Goal: Task Accomplishment & Management: Manage account settings

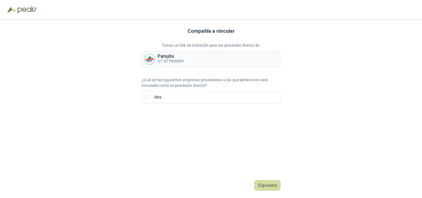
click at [194, 59] on div "Patojito NIT 817000809" at bounding box center [210, 59] width 139 height 16
click at [266, 184] on button "Siguiente" at bounding box center [267, 185] width 26 height 10
click at [158, 104] on div "Tienes un link de invitación para ser proveedor directo de: Patojito NIT 817000…" at bounding box center [210, 84] width 139 height 82
click at [143, 96] on label "Otro" at bounding box center [210, 97] width 139 height 12
click at [144, 96] on label "Otro" at bounding box center [210, 97] width 139 height 12
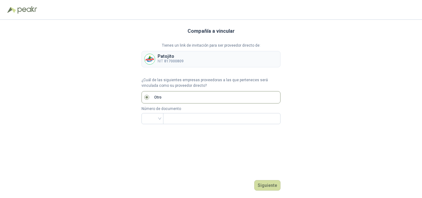
click at [144, 96] on label "Otro" at bounding box center [210, 97] width 139 height 12
click at [144, 97] on label "Otro" at bounding box center [210, 97] width 139 height 12
click at [167, 61] on b "817000809" at bounding box center [173, 61] width 19 height 4
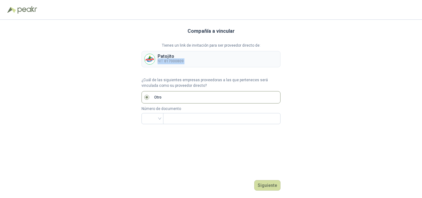
click at [166, 61] on b "817000809" at bounding box center [173, 61] width 19 height 4
click at [164, 57] on p "Patojito" at bounding box center [170, 56] width 26 height 4
drag, startPoint x: 186, startPoint y: 63, endPoint x: 166, endPoint y: 62, distance: 19.8
click at [164, 61] on div "Patojito NIT 817000809" at bounding box center [210, 59] width 139 height 16
copy b "817000809"
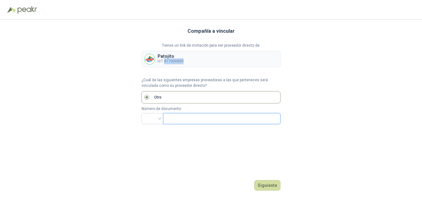
click at [186, 120] on input "text" at bounding box center [221, 118] width 109 height 10
paste input "*********"
click at [272, 185] on button "Siguiente" at bounding box center [267, 185] width 26 height 10
click at [278, 117] on span "********* - 5" at bounding box center [221, 118] width 117 height 11
drag, startPoint x: 278, startPoint y: 117, endPoint x: 228, endPoint y: 116, distance: 50.3
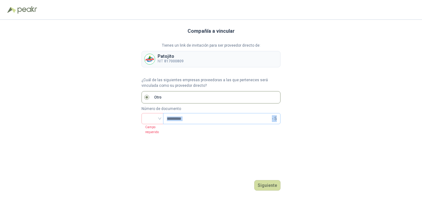
click at [230, 115] on span "********* - 5" at bounding box center [221, 118] width 117 height 11
type input "*"
click at [262, 185] on button "Siguiente" at bounding box center [267, 185] width 26 height 10
click at [178, 59] on b "817000809" at bounding box center [173, 61] width 19 height 4
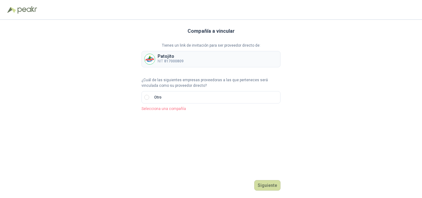
drag, startPoint x: 166, startPoint y: 54, endPoint x: 165, endPoint y: 57, distance: 3.5
click at [166, 57] on p "Patojito" at bounding box center [170, 56] width 26 height 4
click at [160, 57] on p "Patojito" at bounding box center [170, 56] width 26 height 4
click at [269, 182] on button "Siguiente" at bounding box center [267, 185] width 26 height 10
drag, startPoint x: 269, startPoint y: 183, endPoint x: 249, endPoint y: 168, distance: 24.5
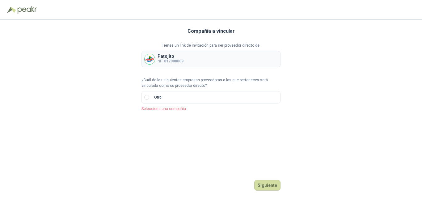
click at [268, 183] on button "Siguiente" at bounding box center [267, 185] width 26 height 10
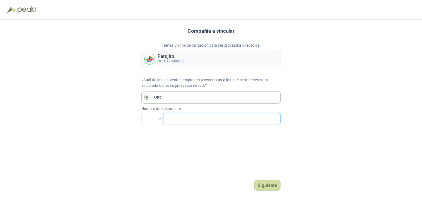
click at [170, 119] on input "text" at bounding box center [221, 118] width 109 height 10
type input "*********"
click at [262, 184] on button "Siguiente" at bounding box center [267, 185] width 26 height 10
click at [257, 184] on button "Siguiente" at bounding box center [267, 185] width 26 height 10
click at [158, 119] on input "search" at bounding box center [152, 117] width 15 height 9
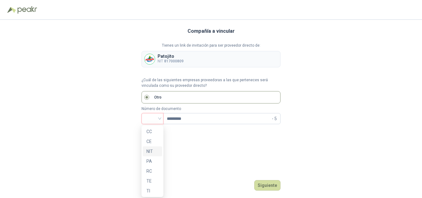
click at [157, 149] on div "NIT" at bounding box center [152, 151] width 12 height 7
click at [271, 186] on button "Siguiente" at bounding box center [267, 185] width 26 height 10
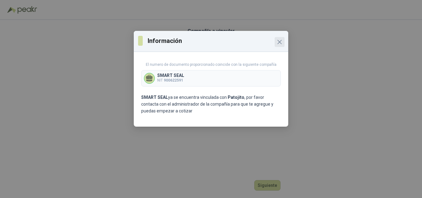
click at [278, 41] on icon "Close" at bounding box center [279, 41] width 7 height 7
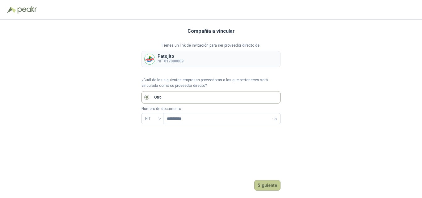
click at [264, 186] on button "Siguiente" at bounding box center [267, 185] width 26 height 10
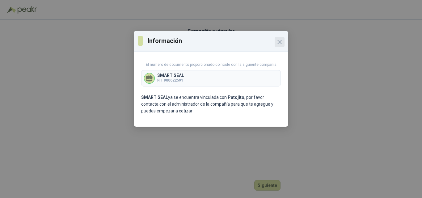
click at [282, 41] on icon "Close" at bounding box center [279, 41] width 7 height 7
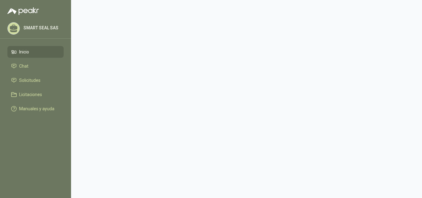
click at [18, 52] on li "Inicio" at bounding box center [35, 51] width 49 height 7
click at [16, 52] on icon at bounding box center [14, 52] width 6 height 6
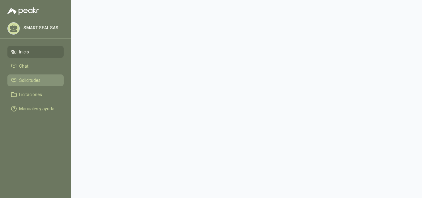
click at [30, 80] on span "Solicitudes" at bounding box center [29, 80] width 21 height 7
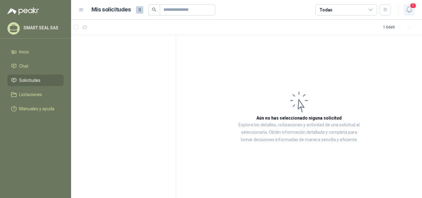
click at [407, 9] on icon "button" at bounding box center [409, 10] width 8 height 8
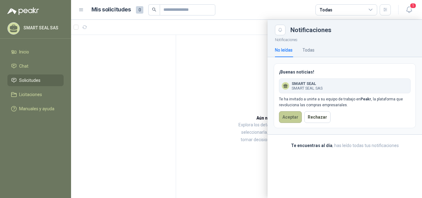
click at [289, 119] on button "Aceptar" at bounding box center [290, 117] width 23 height 12
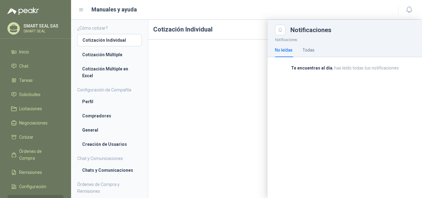
click at [347, 39] on p "Notificaciones" at bounding box center [344, 39] width 154 height 8
click at [236, 67] on div at bounding box center [246, 109] width 351 height 178
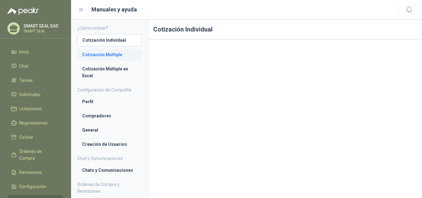
click at [105, 54] on li "Cotización Múltiple" at bounding box center [109, 54] width 55 height 7
drag, startPoint x: 281, startPoint y: 19, endPoint x: 277, endPoint y: 19, distance: 3.4
click at [279, 19] on header "Manuales y ayuda" at bounding box center [246, 10] width 351 height 20
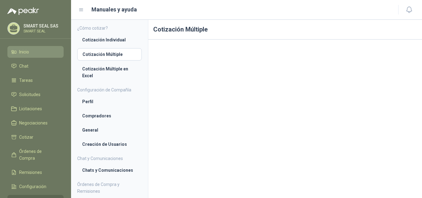
click at [34, 51] on li "Inicio" at bounding box center [35, 51] width 49 height 7
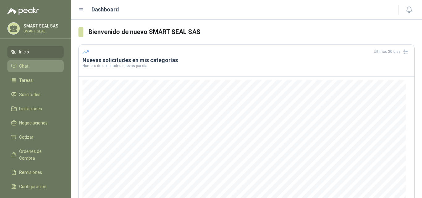
click at [28, 64] on li "Chat" at bounding box center [35, 66] width 49 height 7
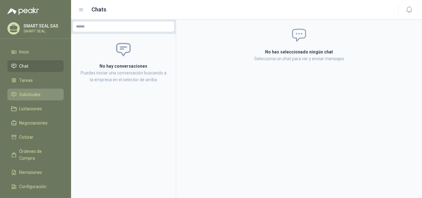
click at [26, 97] on span "Solicitudes" at bounding box center [29, 94] width 21 height 7
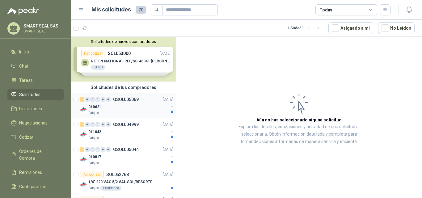
click at [118, 110] on div "010621" at bounding box center [128, 106] width 80 height 7
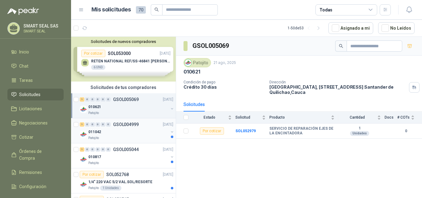
click at [148, 133] on div "011042" at bounding box center [128, 131] width 80 height 7
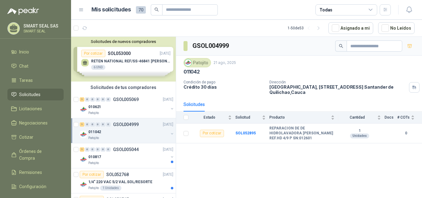
scroll to position [31, 0]
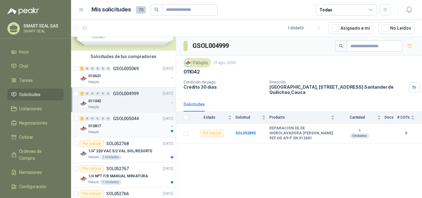
click at [146, 129] on div "010817" at bounding box center [128, 125] width 80 height 7
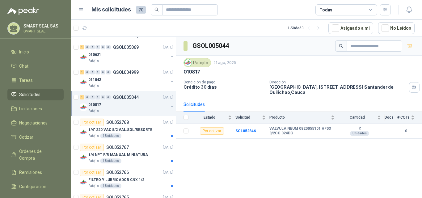
scroll to position [62, 0]
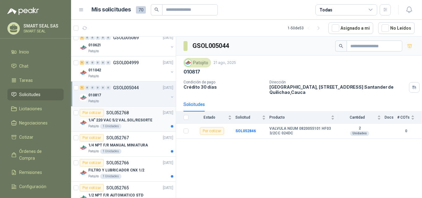
click at [143, 126] on div "Patojito 1 Unidades" at bounding box center [130, 126] width 85 height 5
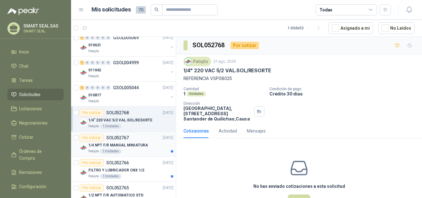
click at [144, 145] on p "1/4 NPT F/R MANUAL MINIATURA" at bounding box center [118, 145] width 60 height 6
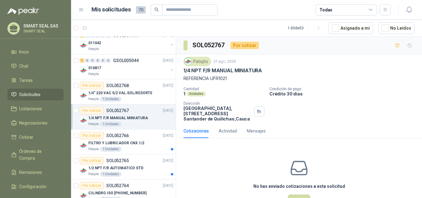
scroll to position [93, 0]
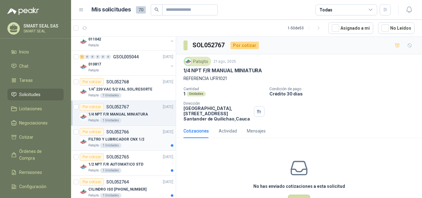
click at [142, 143] on div "Patojito 1 Unidades" at bounding box center [130, 145] width 85 height 5
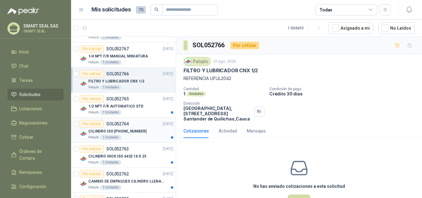
scroll to position [154, 0]
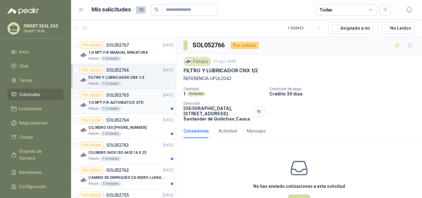
click at [133, 106] on div "1/2 NPT F/R AUTOMATICO STD" at bounding box center [130, 102] width 85 height 7
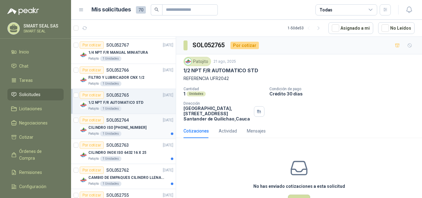
click at [134, 131] on div "CILINDRO ISO [PHONE_NUMBER]" at bounding box center [130, 127] width 85 height 7
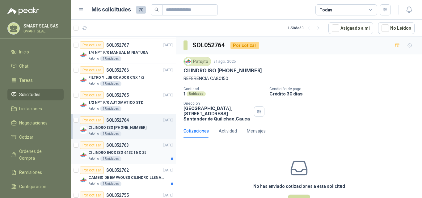
click at [135, 147] on div "Por cotizar SOL052763 [DATE]" at bounding box center [127, 144] width 94 height 7
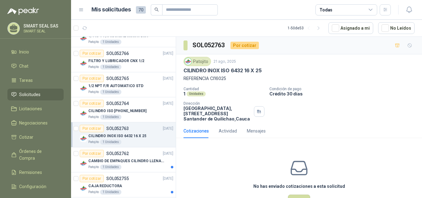
scroll to position [185, 0]
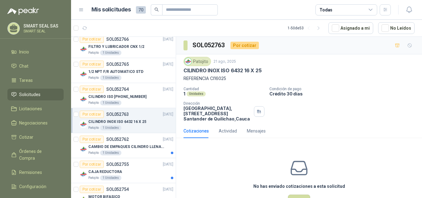
click at [132, 146] on p "CAMBIO DE EMPAQUES CILINDRO LLENADORA MANUALNUAL" at bounding box center [126, 147] width 77 height 6
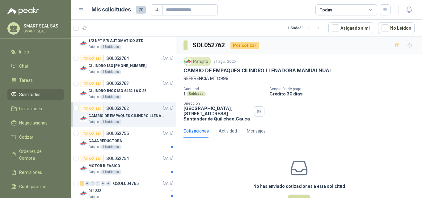
scroll to position [247, 0]
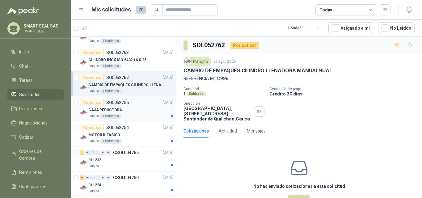
click at [133, 113] on div "CAJA REDUCTORA" at bounding box center [130, 109] width 85 height 7
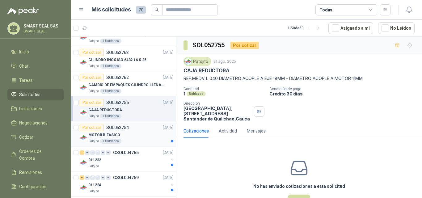
click at [139, 136] on div "MOTOR BIFASICO" at bounding box center [130, 134] width 85 height 7
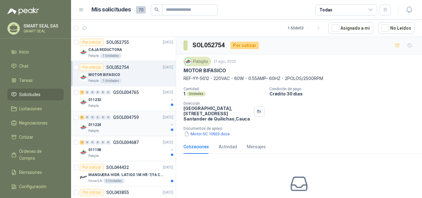
scroll to position [309, 0]
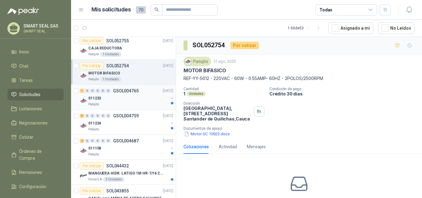
click at [128, 103] on div "Patojito" at bounding box center [128, 104] width 80 height 5
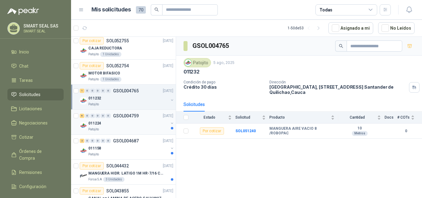
click at [133, 128] on div "Patojito" at bounding box center [128, 129] width 80 height 5
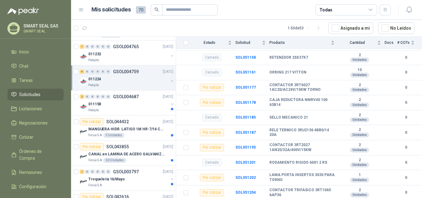
scroll to position [371, 0]
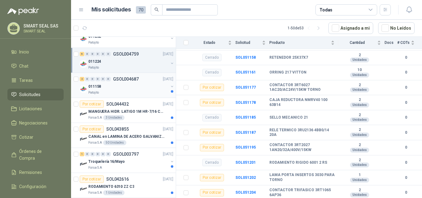
click at [136, 90] on div "Patojito" at bounding box center [128, 92] width 80 height 5
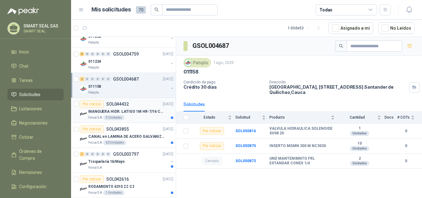
click at [139, 110] on p "MANGUERA HIDR. LATIGO 1M HR-7/16 COPAS 1" at bounding box center [126, 112] width 77 height 6
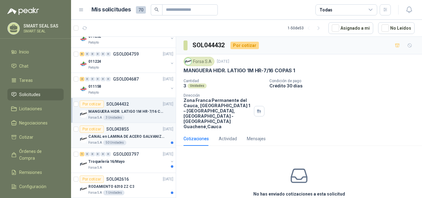
click at [134, 134] on p "CANAL en LAMINA DE ACERO GALVANIZADO CALI. 18 1220 X 2240" at bounding box center [126, 137] width 77 height 6
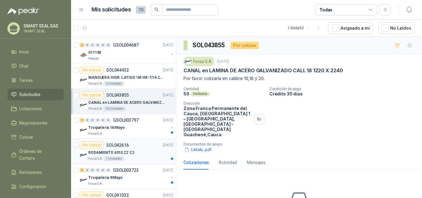
scroll to position [432, 0]
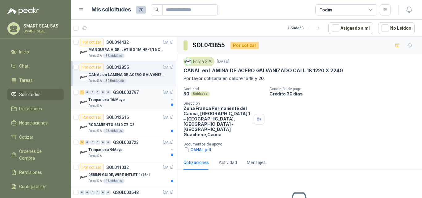
click at [133, 100] on div "Troquelería 16/Mayo" at bounding box center [128, 99] width 80 height 7
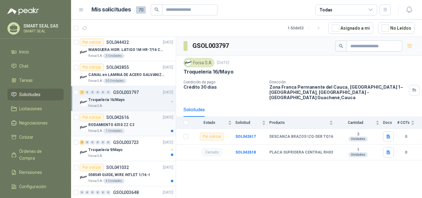
click at [135, 122] on div "RODAMIENTO 6310 ZZ C3" at bounding box center [130, 124] width 85 height 7
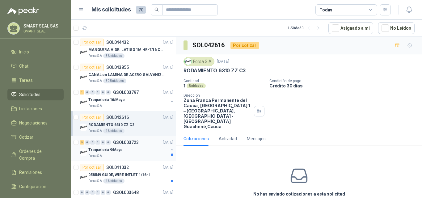
click at [145, 150] on div "Troqueleria 9/Mayo" at bounding box center [128, 149] width 80 height 7
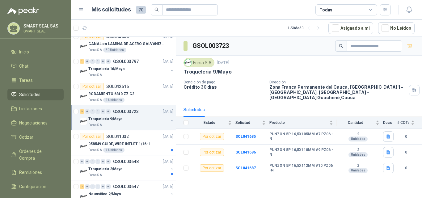
scroll to position [494, 0]
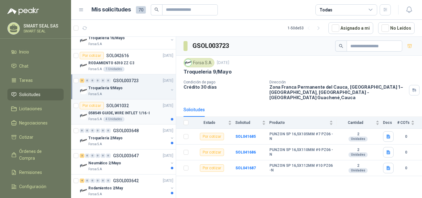
click at [146, 114] on p "058549 GUIDE, WIRE INTLET 1/16 -I" at bounding box center [118, 113] width 61 height 6
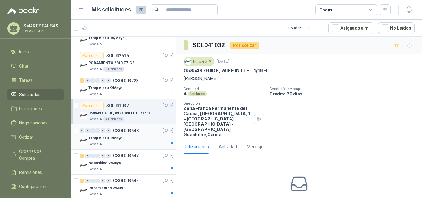
click at [143, 139] on div "Troqueleria 2/Mayo" at bounding box center [128, 137] width 80 height 7
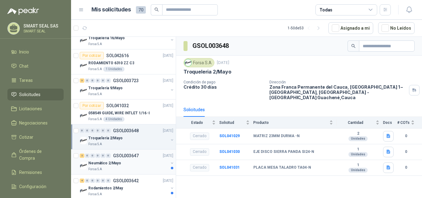
click at [145, 158] on div "2 0 0 0 0 0 GSOL003647 [DATE]" at bounding box center [127, 155] width 95 height 7
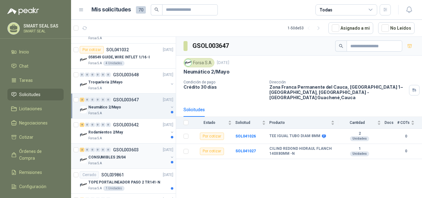
scroll to position [556, 0]
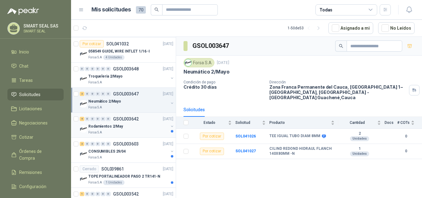
click at [143, 127] on div "Rodamientos 2/May" at bounding box center [128, 126] width 80 height 7
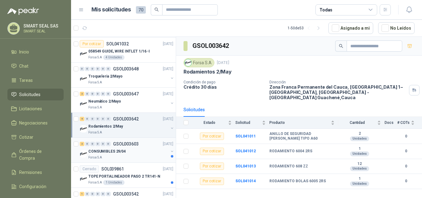
click at [145, 156] on div "Forsa S.A" at bounding box center [128, 157] width 80 height 5
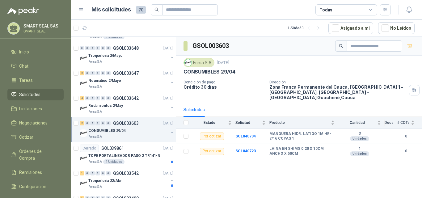
scroll to position [587, 0]
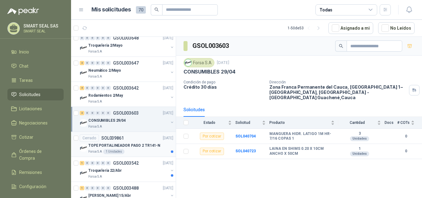
click at [144, 148] on p "TOPE PORTALINEADOR PASO 2 TR141-N" at bounding box center [124, 146] width 72 height 6
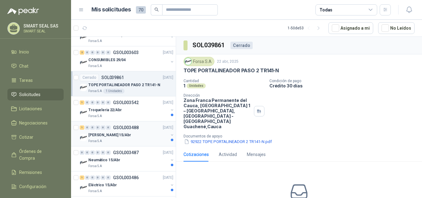
scroll to position [648, 0]
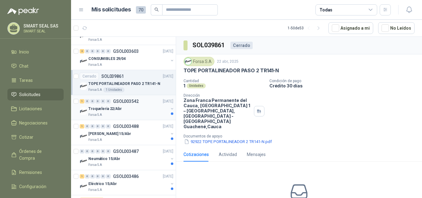
click at [135, 115] on div "Forsa S.A" at bounding box center [128, 114] width 80 height 5
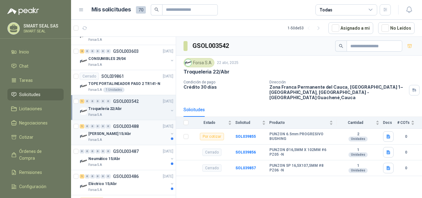
click at [133, 132] on div "[PERSON_NAME] 15/Abr" at bounding box center [128, 133] width 80 height 7
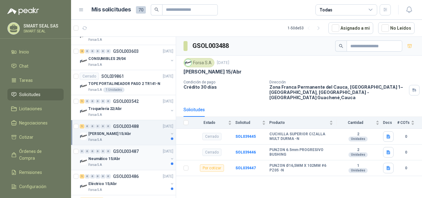
click at [137, 160] on div "Neumático 15/Abr" at bounding box center [128, 158] width 80 height 7
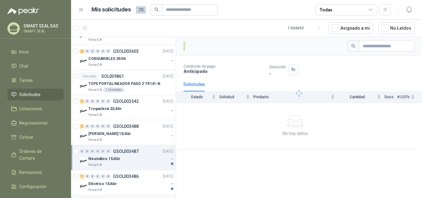
scroll to position [710, 0]
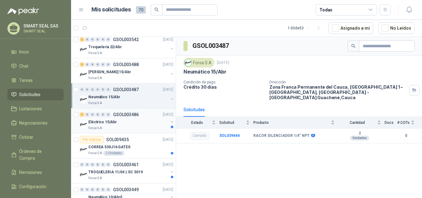
click at [131, 122] on div "Eléctrico 15/Abr" at bounding box center [128, 121] width 80 height 7
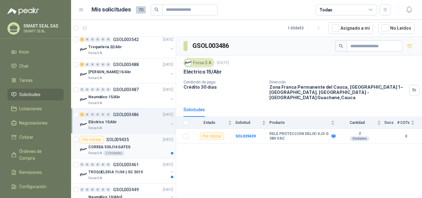
click at [134, 147] on div "CORREA 530J16 GATES" at bounding box center [130, 146] width 85 height 7
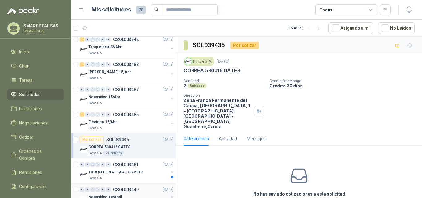
scroll to position [772, 0]
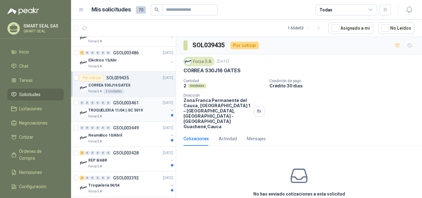
click at [132, 111] on p "TROQUELERIA 11/04 || SC 5019" at bounding box center [115, 110] width 54 height 6
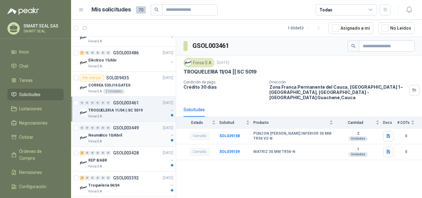
click at [134, 135] on div "Neumático 10/Abril" at bounding box center [128, 135] width 80 height 7
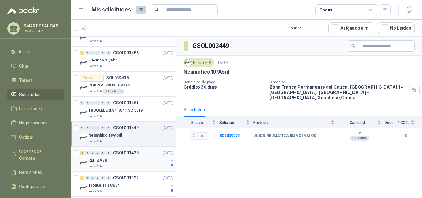
click at [135, 160] on div "REP 8/ABR" at bounding box center [128, 160] width 80 height 7
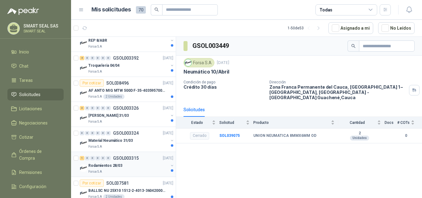
scroll to position [926, 0]
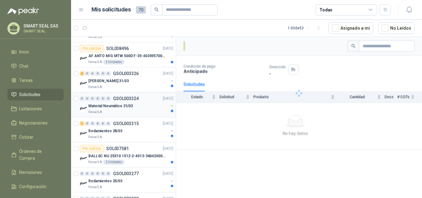
scroll to position [895, 0]
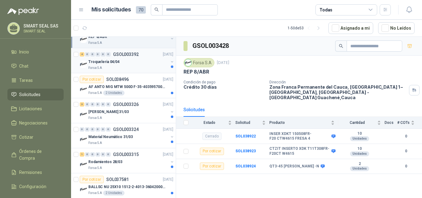
click at [133, 65] on div "Troqueleria 04/04" at bounding box center [128, 61] width 80 height 7
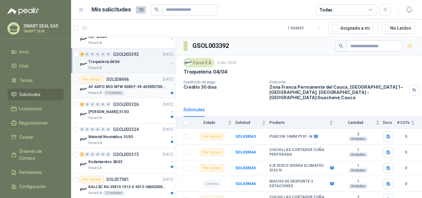
click at [139, 88] on p "AF ANTO MIG MTW 500D F-35-4035957000 FRO" at bounding box center [126, 87] width 77 height 6
click at [143, 107] on div "3 0 0 0 0 0 GSOL003326 [DATE]" at bounding box center [127, 104] width 95 height 7
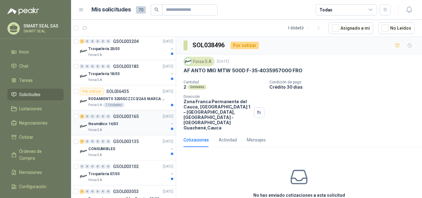
scroll to position [1152, 0]
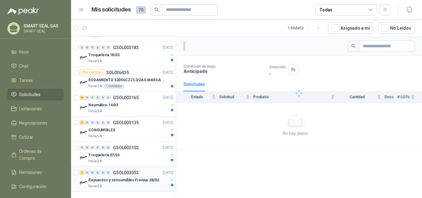
click at [130, 181] on p "Repuestos y consumibles Fronius 28/02" at bounding box center [123, 180] width 71 height 6
click at [135, 156] on div "Troqueleria 07/03" at bounding box center [128, 154] width 80 height 7
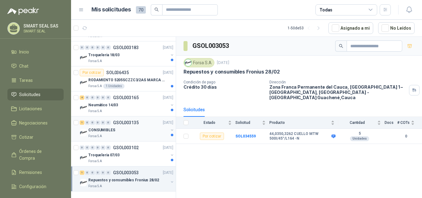
click at [137, 132] on div "CONSUMIBLES" at bounding box center [128, 129] width 80 height 7
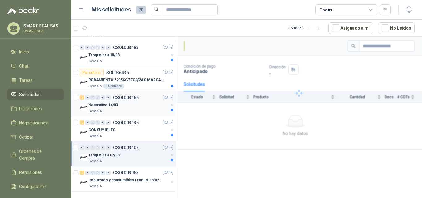
click at [136, 108] on div "Neumático 14/03" at bounding box center [128, 104] width 80 height 7
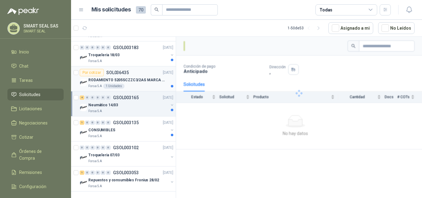
click at [138, 85] on div "Forsa S.A 1 Unidades" at bounding box center [130, 86] width 85 height 5
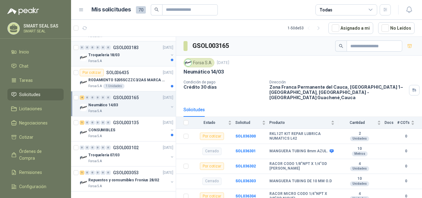
click at [143, 61] on div "Forsa S.A" at bounding box center [128, 61] width 80 height 5
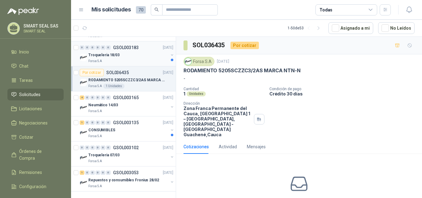
scroll to position [1091, 0]
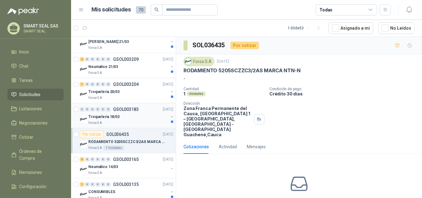
click at [125, 119] on div "Troqueleria 18/03" at bounding box center [128, 116] width 80 height 7
click at [133, 90] on div "Troqueleria 20/03" at bounding box center [128, 91] width 80 height 7
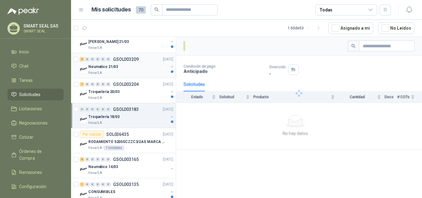
click at [138, 70] on div "Forsa S.A" at bounding box center [128, 72] width 80 height 5
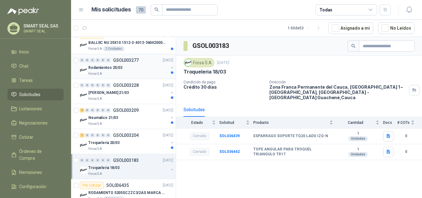
scroll to position [1029, 0]
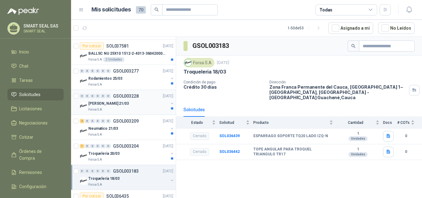
click at [135, 131] on div "Neumatico 21/03" at bounding box center [128, 128] width 80 height 7
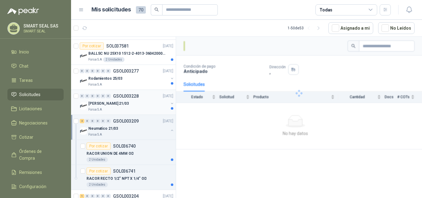
drag, startPoint x: 139, startPoint y: 107, endPoint x: 140, endPoint y: 103, distance: 5.2
click at [139, 107] on div "Forsa S.A" at bounding box center [128, 109] width 80 height 5
click at [144, 83] on div "Forsa S.A" at bounding box center [128, 84] width 80 height 5
click at [148, 59] on div "Forsa S.A 2 Unidades" at bounding box center [130, 59] width 85 height 5
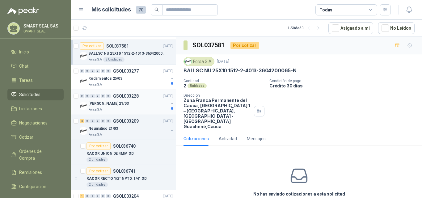
click at [138, 104] on div "[PERSON_NAME] 21/03" at bounding box center [128, 103] width 80 height 7
click at [143, 82] on div "Forsa S.A" at bounding box center [128, 84] width 80 height 5
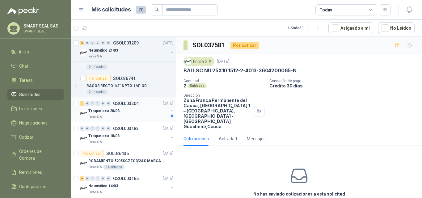
click at [143, 106] on div "1 0 0 0 0 0 GSOL003204 [DATE]" at bounding box center [127, 103] width 95 height 7
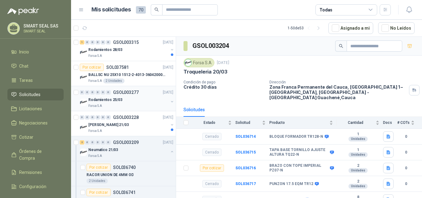
scroll to position [998, 0]
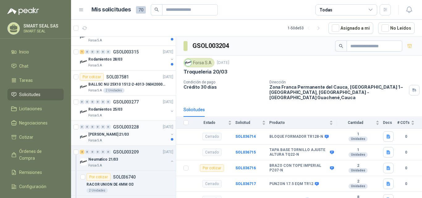
click at [144, 135] on div "[PERSON_NAME] 21/03" at bounding box center [128, 134] width 80 height 7
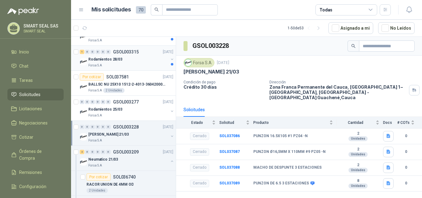
click at [143, 64] on div "Forsa S.A" at bounding box center [128, 65] width 80 height 5
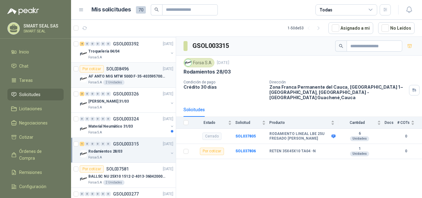
scroll to position [905, 0]
click at [131, 129] on div "Material Neumático 31/03" at bounding box center [128, 126] width 80 height 7
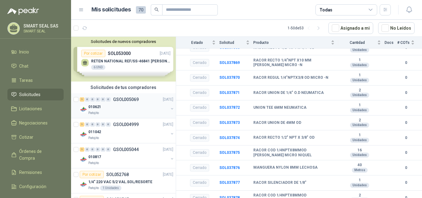
click at [129, 107] on div "010621" at bounding box center [128, 106] width 80 height 7
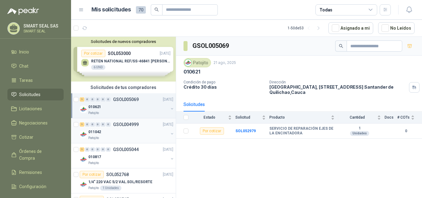
click at [137, 131] on div "011042" at bounding box center [128, 131] width 80 height 7
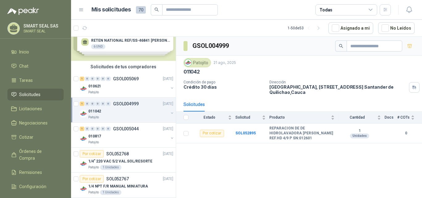
scroll to position [31, 0]
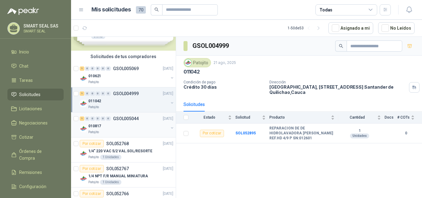
click at [134, 132] on div "Patojito" at bounding box center [128, 132] width 80 height 5
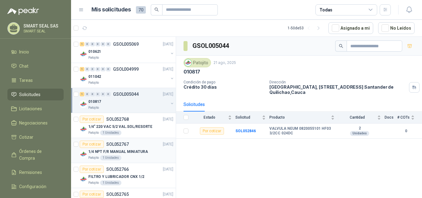
scroll to position [62, 0]
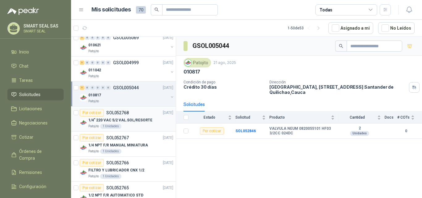
click at [136, 125] on div "Patojito 1 Unidades" at bounding box center [130, 126] width 85 height 5
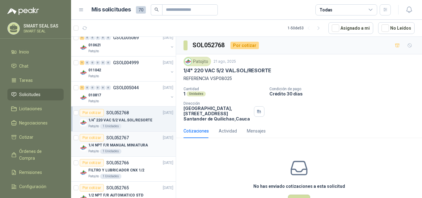
click at [136, 140] on div "Por cotizar SOL052767 [DATE]" at bounding box center [127, 137] width 94 height 7
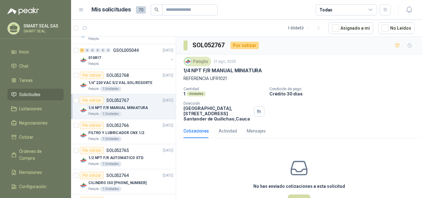
scroll to position [124, 0]
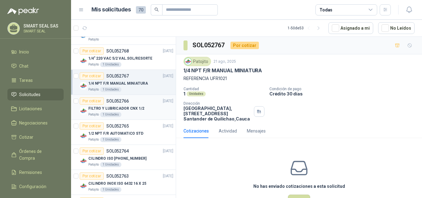
click at [141, 112] on div "Patojito 1 Unidades" at bounding box center [130, 114] width 85 height 5
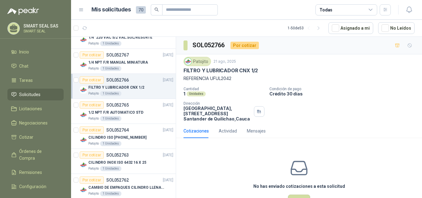
scroll to position [154, 0]
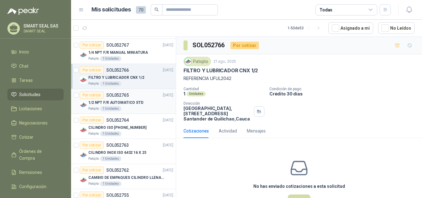
click at [140, 107] on div "Patojito 1 Unidades" at bounding box center [130, 108] width 85 height 5
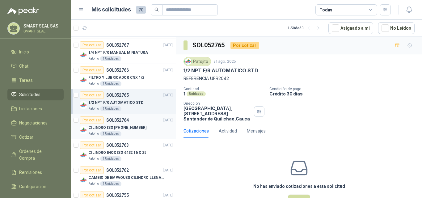
click at [143, 129] on div "CILINDRO ISO [PHONE_NUMBER]" at bounding box center [130, 127] width 85 height 7
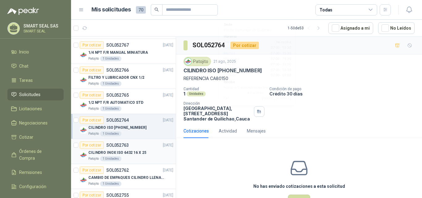
click at [122, 151] on p "CILINDRO INOX ISO 6432 16 X 25" at bounding box center [117, 153] width 58 height 6
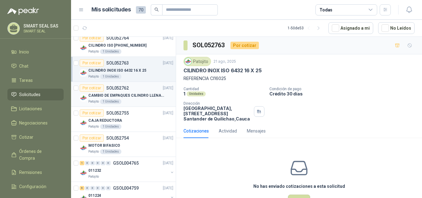
scroll to position [247, 0]
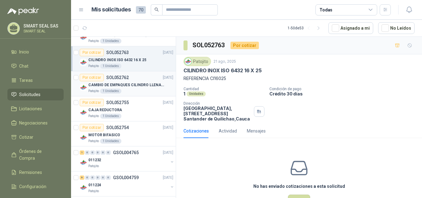
click at [148, 86] on p "CAMBIO DE EMPAQUES CILINDRO LLENADORA MANUALNUAL" at bounding box center [126, 85] width 77 height 6
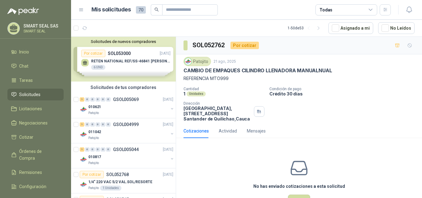
click at [150, 69] on div "Solicitudes de nuevos compradores Por cotizar SOL053000 [DATE] RETEN NATIONAL R…" at bounding box center [123, 59] width 105 height 45
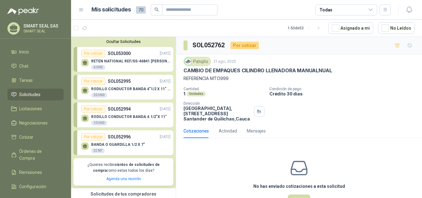
click at [134, 61] on p "RETEN NATIONAL REF/SS-46841 [PERSON_NAME]" at bounding box center [130, 61] width 79 height 4
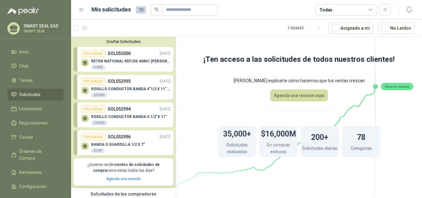
click at [132, 88] on p "RODILLO CONDUCTOR BANDA 4"1/2 X 11" IMPA" at bounding box center [130, 89] width 79 height 4
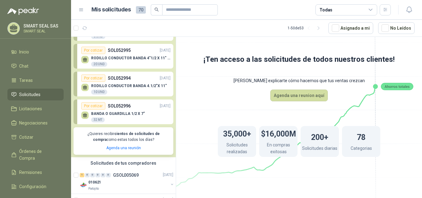
click at [132, 77] on div "Por cotizar SOL052994 [DATE]" at bounding box center [125, 77] width 89 height 7
click at [131, 103] on div "Por cotizar SOL052996 [DATE]" at bounding box center [125, 105] width 89 height 7
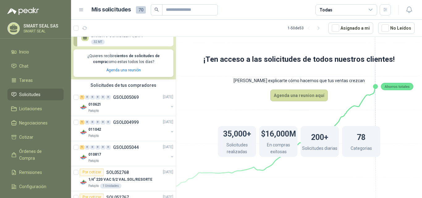
scroll to position [117, 0]
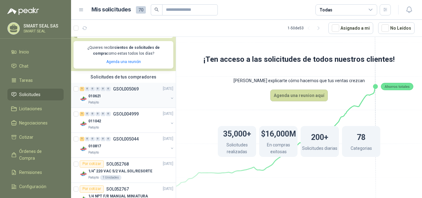
click at [139, 96] on div "010621" at bounding box center [128, 96] width 80 height 7
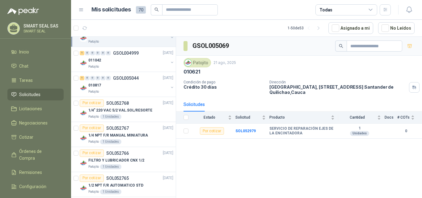
scroll to position [179, 0]
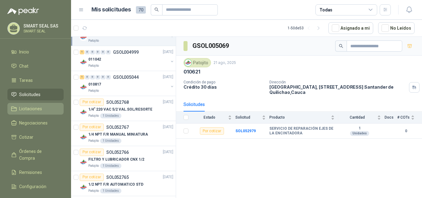
click at [36, 109] on span "Licitaciones" at bounding box center [30, 108] width 23 height 7
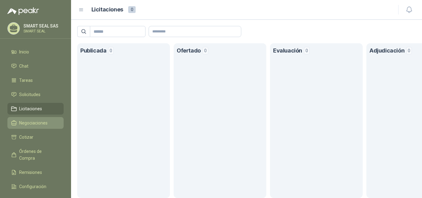
click at [35, 122] on span "Negociaciones" at bounding box center [33, 122] width 28 height 7
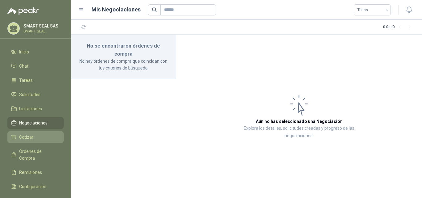
click at [30, 137] on span "Cotizar" at bounding box center [26, 137] width 14 height 7
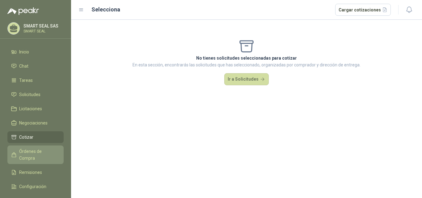
click at [28, 147] on link "Órdenes de Compra" at bounding box center [35, 154] width 56 height 19
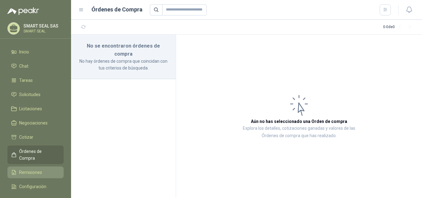
click at [29, 169] on span "Remisiones" at bounding box center [30, 172] width 23 height 7
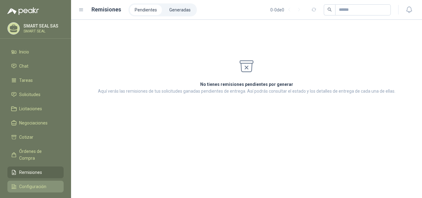
click at [32, 183] on span "Configuración" at bounding box center [32, 186] width 27 height 7
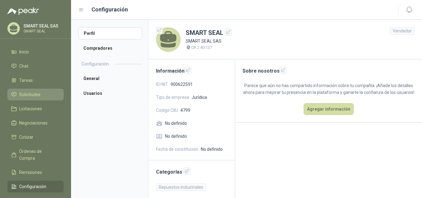
click at [33, 95] on span "Solicitudes" at bounding box center [29, 94] width 21 height 7
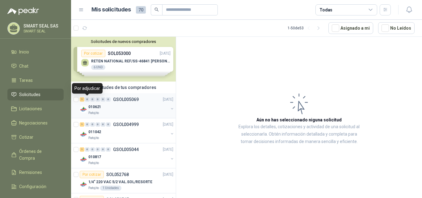
click at [88, 100] on div "0" at bounding box center [87, 99] width 5 height 4
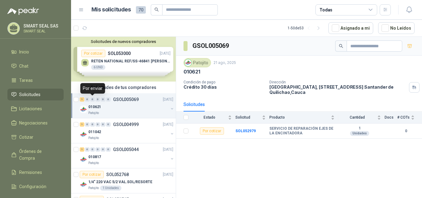
click at [93, 100] on div "0" at bounding box center [92, 99] width 5 height 4
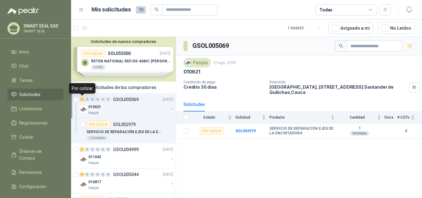
click at [83, 99] on div "1" at bounding box center [82, 99] width 5 height 4
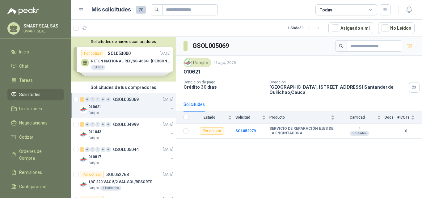
click at [121, 106] on div "010621" at bounding box center [128, 106] width 80 height 7
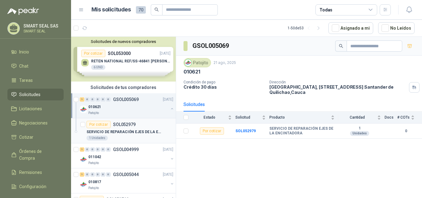
click at [127, 132] on p "SERVICIO DE REPARACIÓN EJES DE LA ENCINTADORA" at bounding box center [124, 132] width 77 height 6
click at [139, 130] on p "SERVICIO DE REPARACIÓN EJES DE LA ENCINTADORA" at bounding box center [124, 132] width 77 height 6
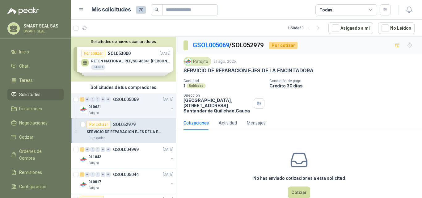
click at [147, 131] on p "SERVICIO DE REPARACIÓN EJES DE LA ENCINTADORA" at bounding box center [124, 132] width 77 height 6
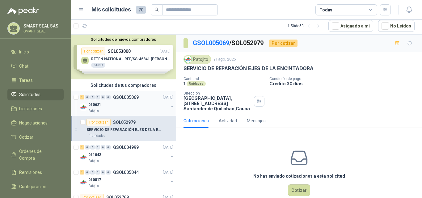
click at [128, 112] on div "Patojito" at bounding box center [128, 110] width 80 height 5
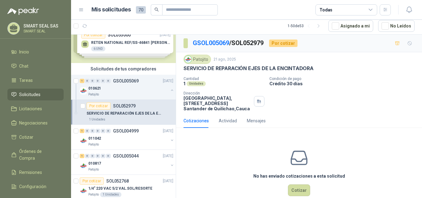
scroll to position [31, 0]
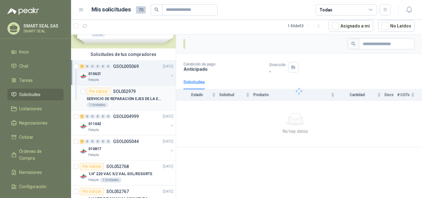
click at [140, 99] on p "SERVICIO DE REPARACIÓN EJES DE LA ENCINTADORA" at bounding box center [124, 99] width 77 height 6
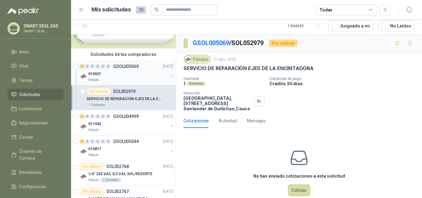
click at [84, 67] on div "1" at bounding box center [82, 66] width 5 height 4
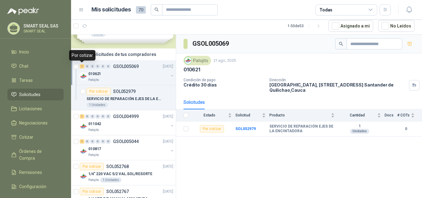
click at [83, 68] on div "1" at bounding box center [82, 66] width 5 height 4
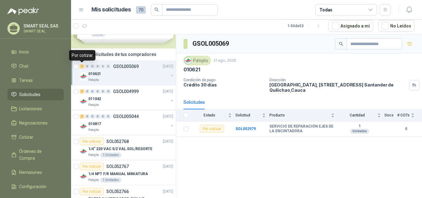
click at [82, 67] on div "1" at bounding box center [82, 66] width 5 height 4
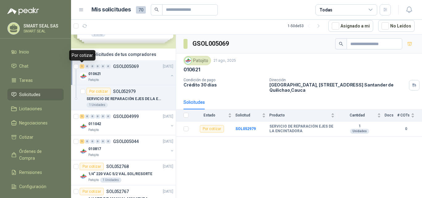
click at [82, 67] on div "1" at bounding box center [82, 66] width 5 height 4
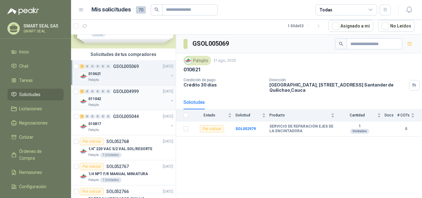
click at [83, 93] on div "1" at bounding box center [82, 91] width 5 height 4
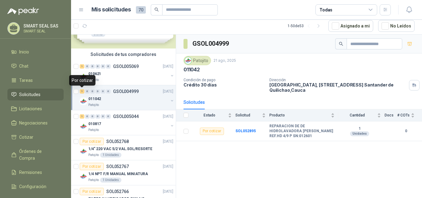
click at [82, 92] on div "1" at bounding box center [82, 91] width 5 height 4
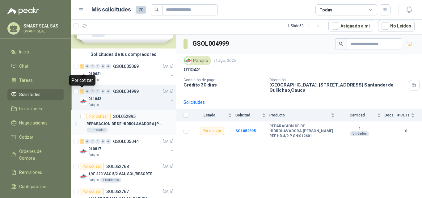
click at [96, 117] on div "Por cotizar" at bounding box center [98, 116] width 24 height 7
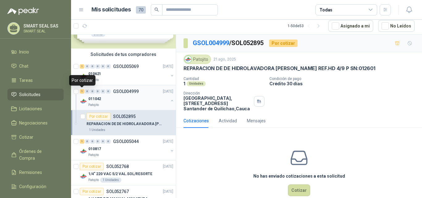
click at [82, 92] on div "1" at bounding box center [82, 91] width 5 height 4
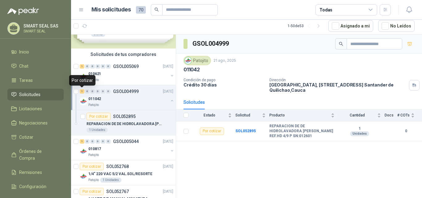
click at [83, 91] on div "1" at bounding box center [82, 91] width 5 height 4
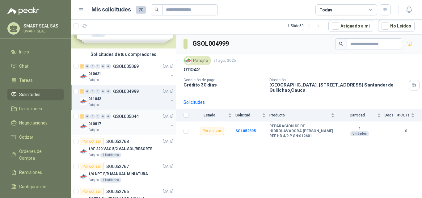
click at [137, 131] on div "Patojito" at bounding box center [128, 130] width 80 height 5
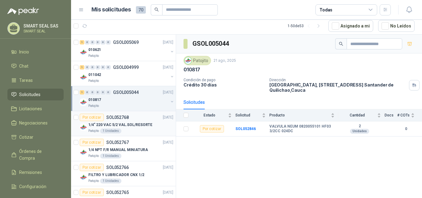
scroll to position [62, 0]
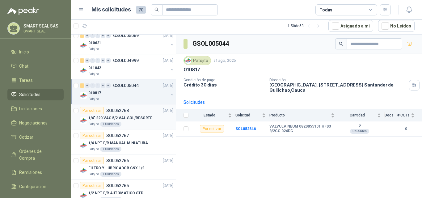
click at [134, 117] on p "1/4" 220 VAC 5/2 VAL.SOL/RESORTE" at bounding box center [120, 118] width 64 height 6
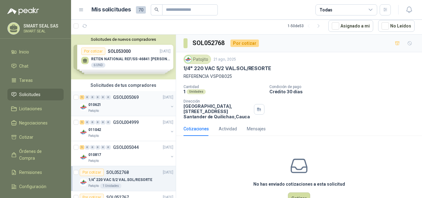
click at [170, 107] on button "button" at bounding box center [172, 106] width 5 height 5
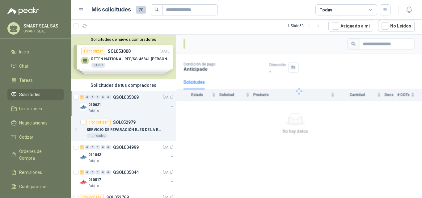
click at [170, 108] on button "button" at bounding box center [172, 106] width 5 height 5
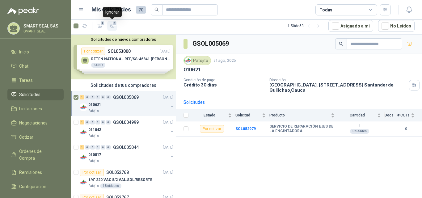
click at [114, 27] on icon "button" at bounding box center [112, 25] width 5 height 5
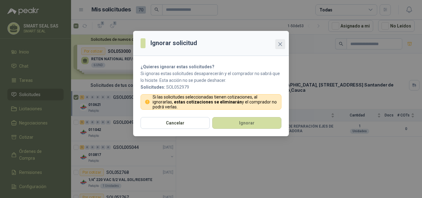
click at [282, 44] on icon "close" at bounding box center [280, 44] width 5 height 5
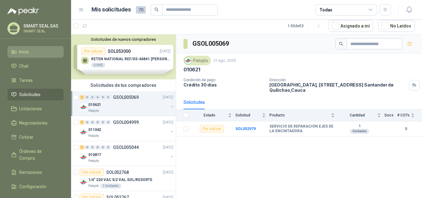
click at [20, 51] on span "Inicio" at bounding box center [24, 51] width 10 height 7
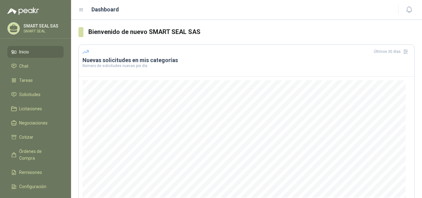
click at [30, 30] on p "SMART SEAL" at bounding box center [42, 31] width 39 height 4
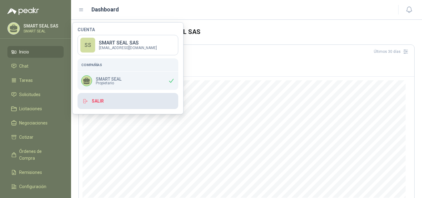
click at [106, 105] on button "Salir" at bounding box center [127, 101] width 101 height 16
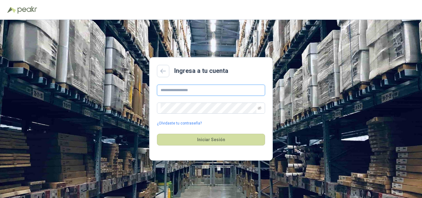
type input "**********"
